Goal: Task Accomplishment & Management: Manage account settings

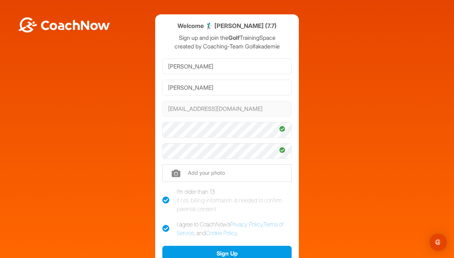
scroll to position [38, 0]
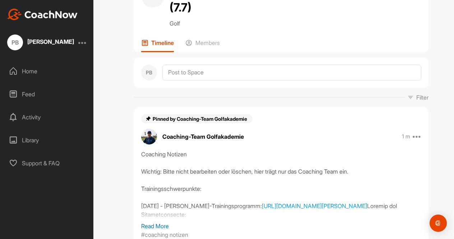
scroll to position [59, 0]
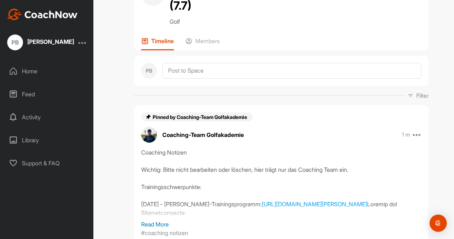
click at [35, 71] on div "Home" at bounding box center [47, 71] width 86 height 18
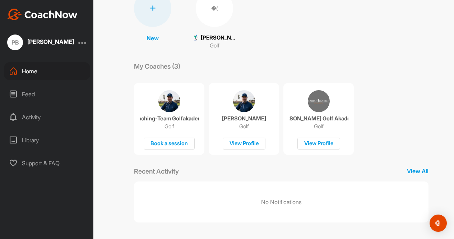
scroll to position [67, 0]
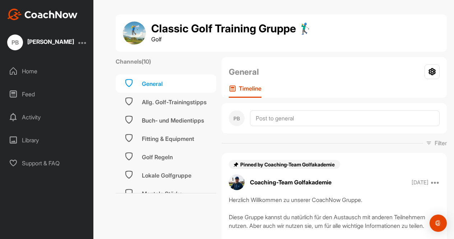
click at [36, 70] on div "Home" at bounding box center [47, 71] width 86 height 18
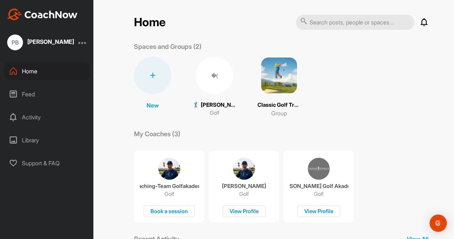
click at [83, 46] on div at bounding box center [82, 42] width 9 height 9
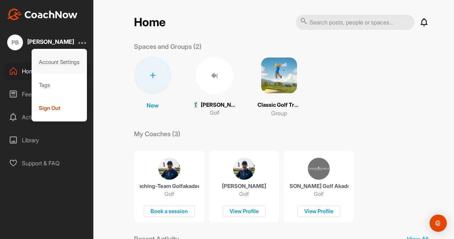
click at [72, 62] on div "Account Settings" at bounding box center [60, 62] width 56 height 23
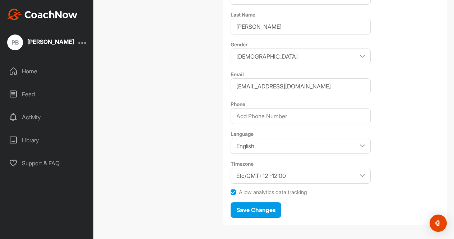
scroll to position [170, 0]
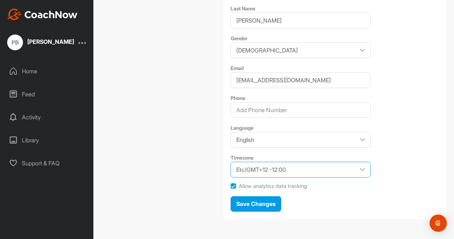
select select "Europe/[GEOGRAPHIC_DATA] +02:00"
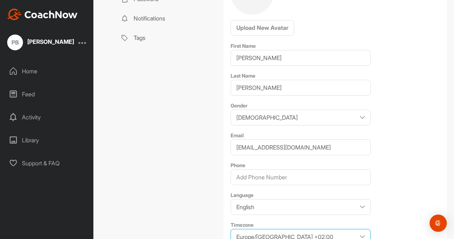
scroll to position [94, 0]
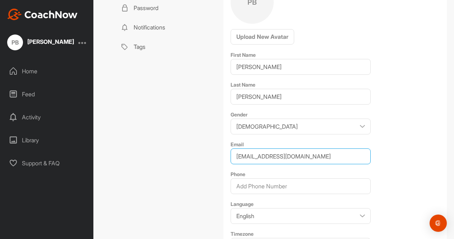
drag, startPoint x: 235, startPoint y: 155, endPoint x: 307, endPoint y: 156, distance: 72.2
paste input "[PERSON_NAME][EMAIL_ADDRESS][DOMAIN_NAME]"
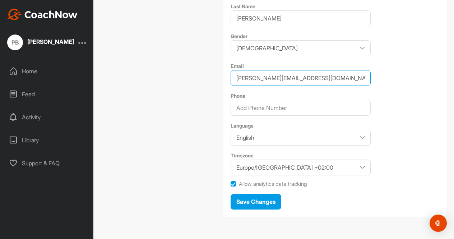
scroll to position [172, 0]
type input "[PERSON_NAME][EMAIL_ADDRESS][DOMAIN_NAME]"
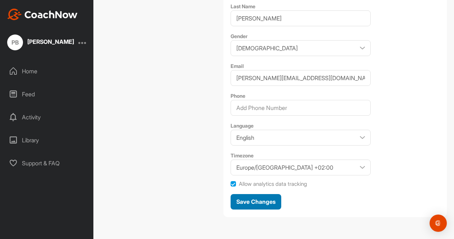
click at [270, 204] on span "Save Changes" at bounding box center [255, 201] width 39 height 7
click at [258, 198] on span "Save Changes" at bounding box center [255, 201] width 39 height 7
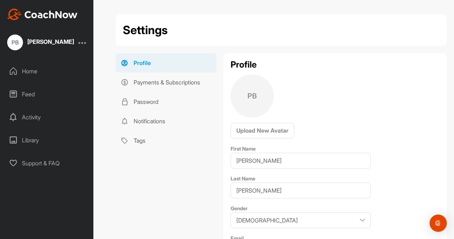
scroll to position [0, 0]
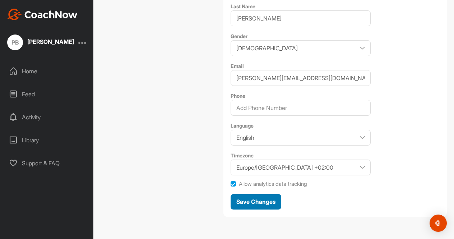
click at [259, 199] on span "Save Changes" at bounding box center [255, 201] width 39 height 7
drag, startPoint x: 108, startPoint y: 72, endPoint x: 28, endPoint y: 65, distance: 80.7
click at [28, 66] on div "PB Philipp Bergt Home Feed Activity Library Support & FAQ" at bounding box center [54, 119] width 108 height 239
click at [30, 78] on div "Home" at bounding box center [47, 71] width 86 height 18
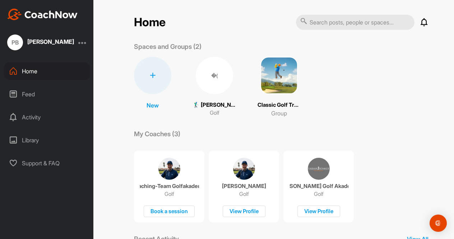
click at [83, 44] on div at bounding box center [82, 42] width 9 height 9
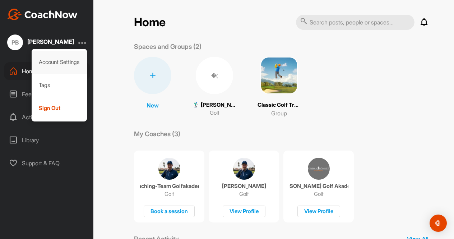
click at [75, 61] on div "Account Settings" at bounding box center [60, 62] width 56 height 23
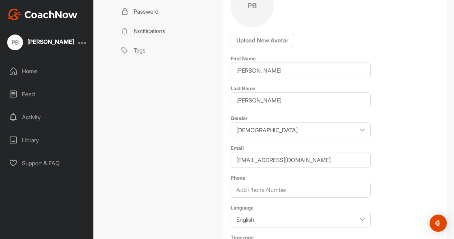
scroll to position [93, 0]
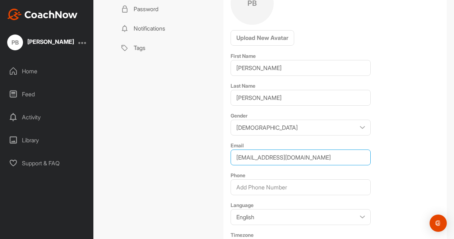
drag, startPoint x: 305, startPoint y: 159, endPoint x: 165, endPoint y: 159, distance: 139.7
paste input "[PERSON_NAME][EMAIL_ADDRESS][DOMAIN_NAME]"
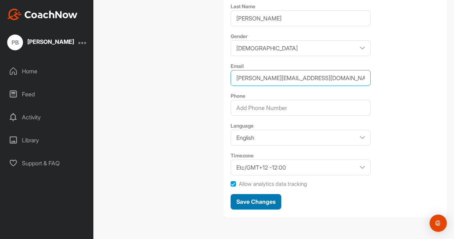
scroll to position [172, 0]
type input "[PERSON_NAME][EMAIL_ADDRESS][DOMAIN_NAME]"
click at [257, 199] on span "Save Changes" at bounding box center [255, 201] width 39 height 7
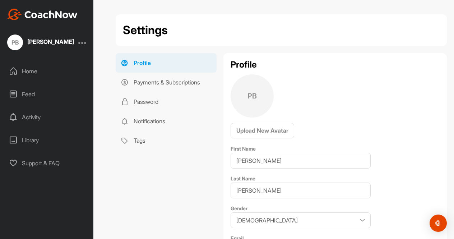
scroll to position [0, 0]
click at [154, 99] on link "Password" at bounding box center [166, 101] width 101 height 19
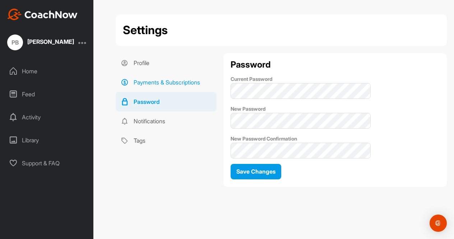
click at [159, 80] on link "Payments & Subscriptions" at bounding box center [166, 82] width 101 height 19
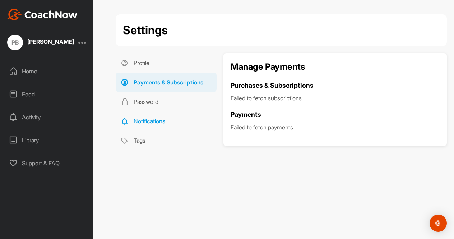
click at [153, 117] on link "Notifications" at bounding box center [166, 120] width 101 height 19
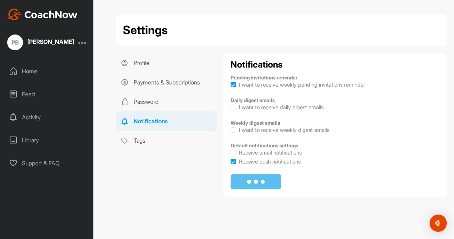
checkbox input "true"
click at [149, 64] on link "Profile" at bounding box center [166, 62] width 101 height 19
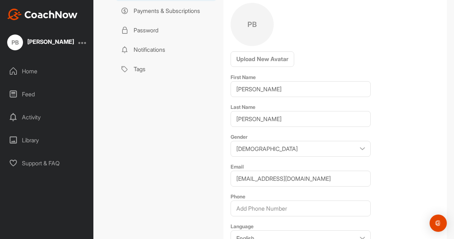
scroll to position [77, 0]
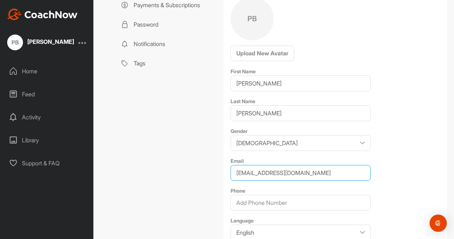
drag, startPoint x: 283, startPoint y: 173, endPoint x: 196, endPoint y: 169, distance: 87.0
paste input "[PERSON_NAME][EMAIL_ADDRESS][DOMAIN_NAME]"
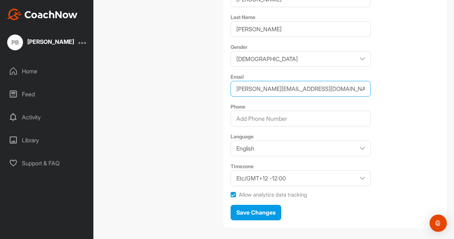
scroll to position [162, 0]
type input "[PERSON_NAME][EMAIL_ADDRESS][DOMAIN_NAME]"
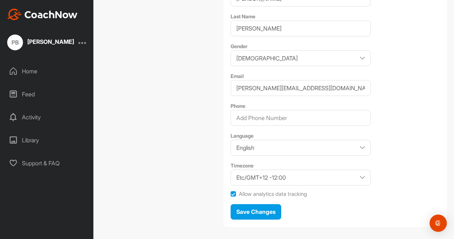
click at [236, 193] on div "Allow analytics data tracking" at bounding box center [335, 195] width 209 height 8
click at [231, 193] on label at bounding box center [233, 193] width 5 height 5
click at [231, 191] on input "Allow analytics data tracking" at bounding box center [231, 191] width 0 height 0
click at [245, 212] on span "Save Changes" at bounding box center [255, 211] width 39 height 7
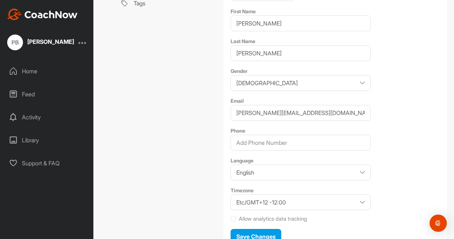
scroll to position [138, 0]
click at [234, 217] on label at bounding box center [233, 218] width 5 height 5
click at [231, 216] on input "Allow analytics data tracking" at bounding box center [231, 216] width 0 height 0
checkbox input "true"
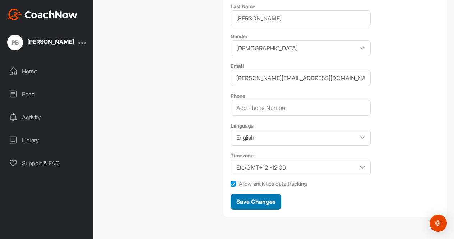
scroll to position [172, 0]
click at [245, 204] on span "Save Changes" at bounding box center [255, 201] width 39 height 7
click at [245, 203] on span "Save Changes" at bounding box center [255, 201] width 39 height 7
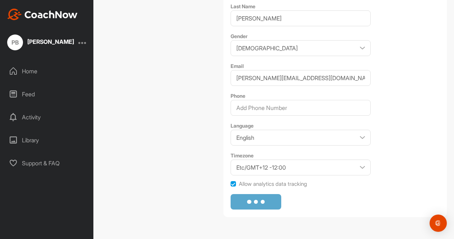
click at [245, 203] on span "Save Changes" at bounding box center [255, 201] width 39 height 7
click at [244, 203] on span "Save Changes" at bounding box center [255, 201] width 39 height 7
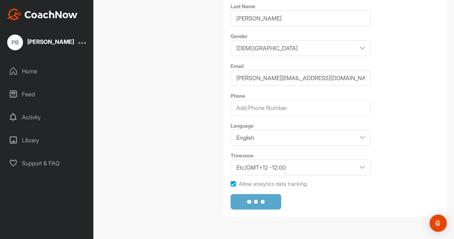
click at [244, 203] on span "Save Changes" at bounding box center [255, 201] width 39 height 7
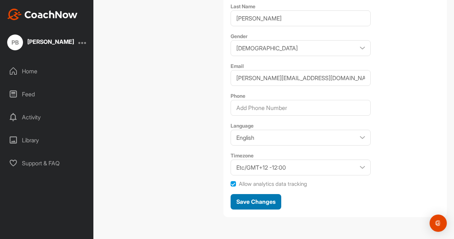
click at [244, 203] on span "Save Changes" at bounding box center [255, 201] width 39 height 7
click at [247, 198] on span "Save Changes" at bounding box center [255, 201] width 39 height 7
click at [253, 203] on span "Save Changes" at bounding box center [255, 201] width 39 height 7
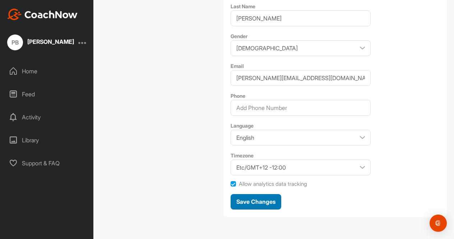
click at [254, 204] on span "Save Changes" at bounding box center [255, 201] width 39 height 7
click at [250, 203] on span "Save Changes" at bounding box center [255, 201] width 39 height 7
click at [85, 42] on div at bounding box center [82, 42] width 9 height 9
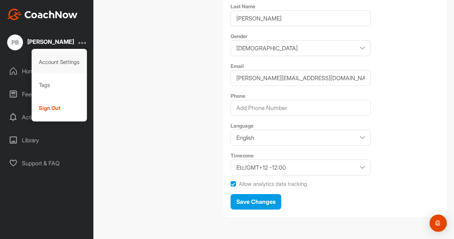
click at [69, 60] on div "Account Settings" at bounding box center [60, 62] width 56 height 23
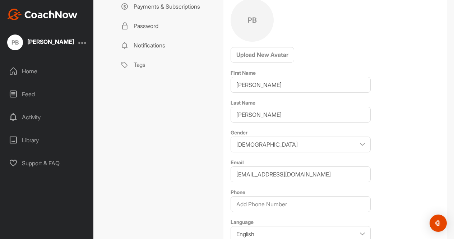
scroll to position [76, 0]
drag, startPoint x: 313, startPoint y: 177, endPoint x: 186, endPoint y: 173, distance: 126.9
paste input "[PERSON_NAME][EMAIL_ADDRESS][DOMAIN_NAME]"
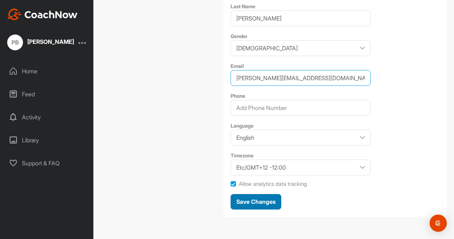
scroll to position [172, 0]
type input "[PERSON_NAME][EMAIL_ADDRESS][DOMAIN_NAME]"
click at [251, 206] on div "Save Changes" at bounding box center [255, 201] width 39 height 9
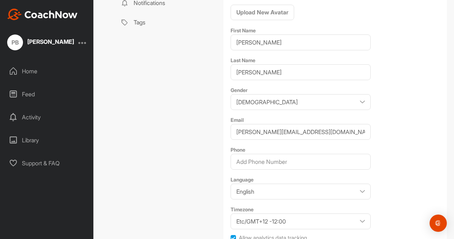
scroll to position [54, 0]
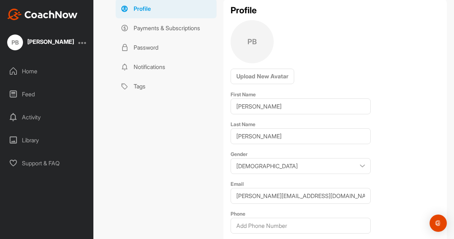
click at [83, 44] on div at bounding box center [82, 42] width 9 height 9
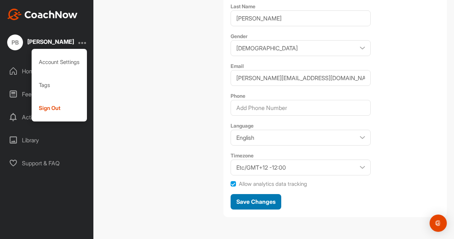
scroll to position [172, 0]
click at [275, 205] on div "Save Changes" at bounding box center [255, 201] width 39 height 9
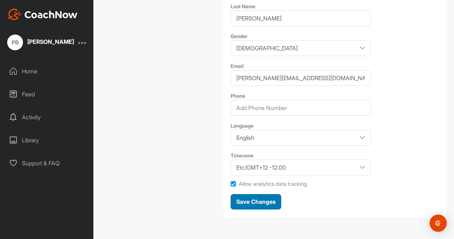
click at [268, 205] on span "Save Changes" at bounding box center [255, 201] width 39 height 7
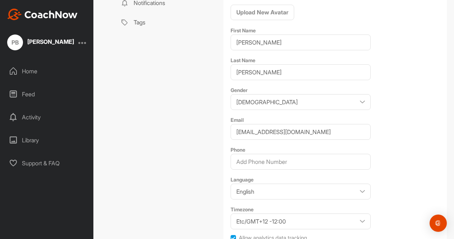
scroll to position [147, 0]
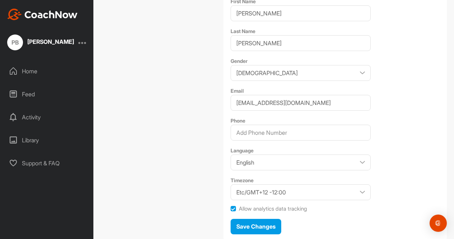
click at [24, 74] on div "Home" at bounding box center [47, 71] width 86 height 18
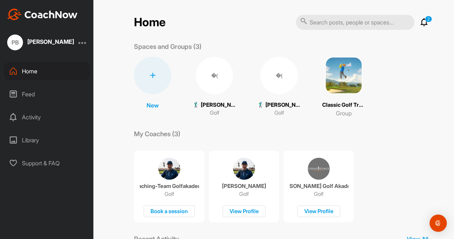
click at [80, 44] on div at bounding box center [82, 42] width 9 height 9
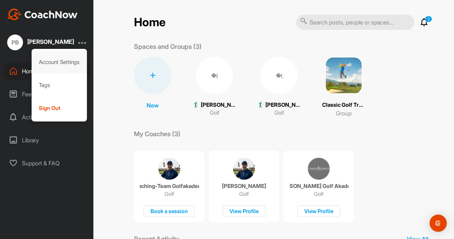
click at [69, 59] on div "Account Settings" at bounding box center [60, 62] width 56 height 23
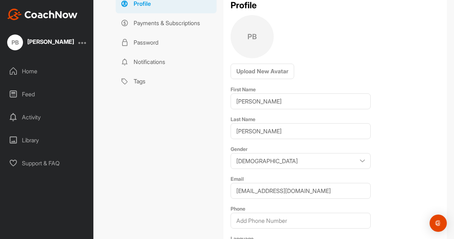
scroll to position [58, 0]
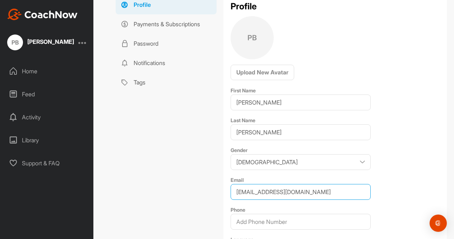
drag, startPoint x: 236, startPoint y: 193, endPoint x: 294, endPoint y: 246, distance: 79.3
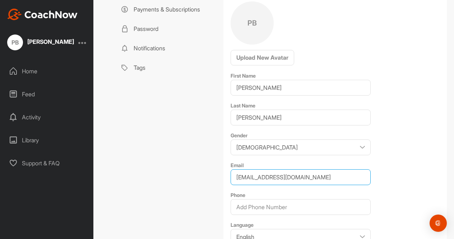
paste input "[PERSON_NAME][EMAIL_ADDRESS][DOMAIN_NAME]"
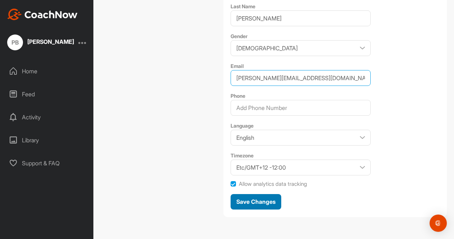
scroll to position [172, 0]
type input "[PERSON_NAME][EMAIL_ADDRESS][DOMAIN_NAME]"
click at [249, 204] on span "Save Changes" at bounding box center [255, 201] width 39 height 7
